Goal: Submit feedback/report problem

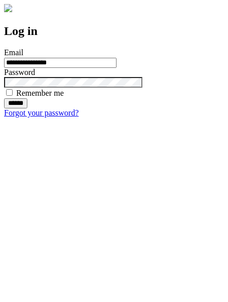
click at [27, 108] on input "******" at bounding box center [15, 103] width 23 height 10
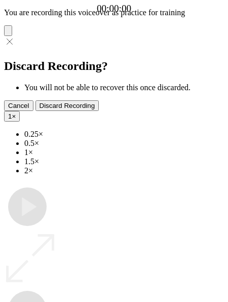
type input "**********"
